Goal: Register for event/course

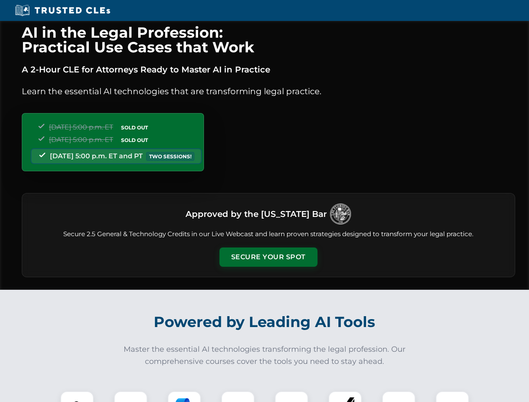
click at [268, 257] on button "Secure Your Spot" at bounding box center [268, 257] width 98 height 19
click at [77, 397] on img at bounding box center [77, 408] width 24 height 24
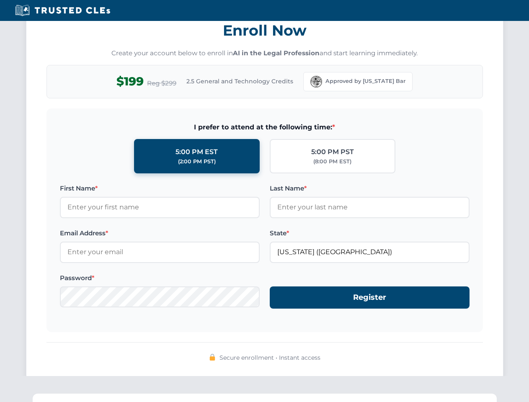
scroll to position [822, 0]
